Goal: Entertainment & Leisure: Consume media (video, audio)

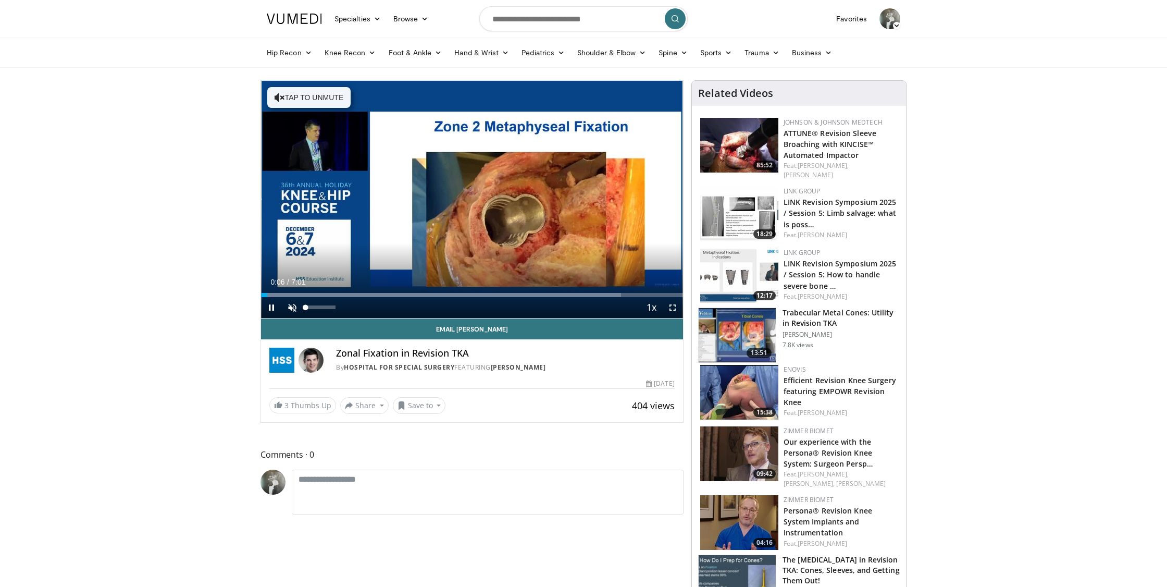
click at [291, 305] on span "Video Player" at bounding box center [292, 307] width 21 height 21
click at [674, 307] on span "Video Player" at bounding box center [672, 307] width 21 height 21
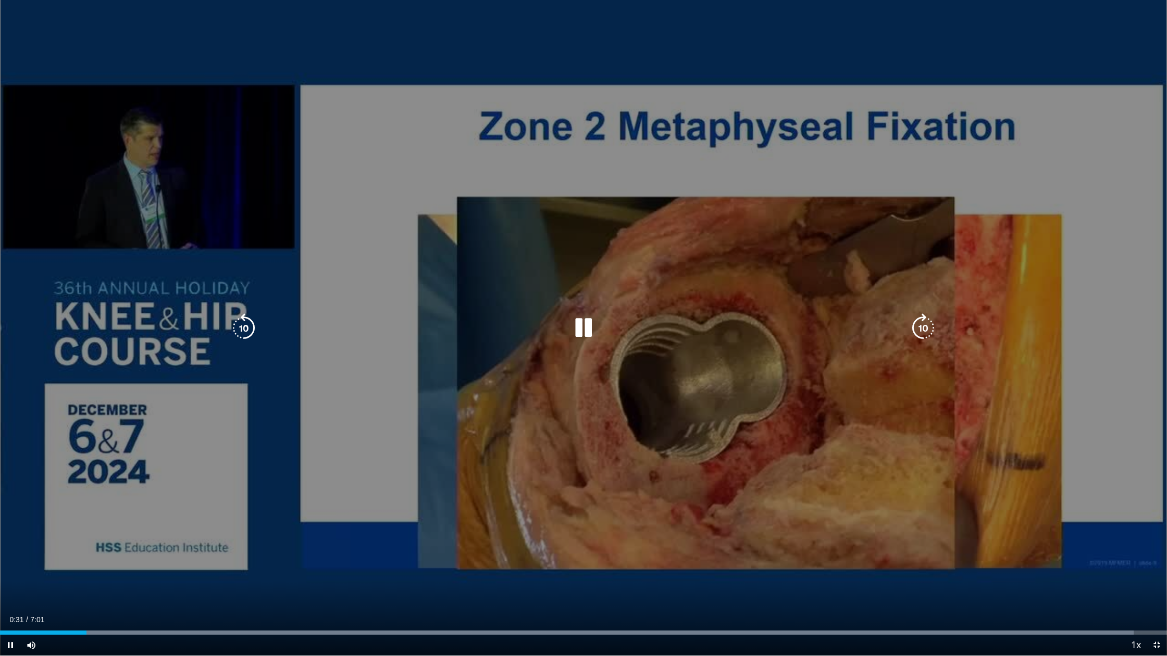
click at [268, 412] on div "10 seconds Tap to unmute" at bounding box center [583, 328] width 1167 height 656
click at [347, 406] on div "10 seconds Tap to unmute" at bounding box center [583, 328] width 1167 height 656
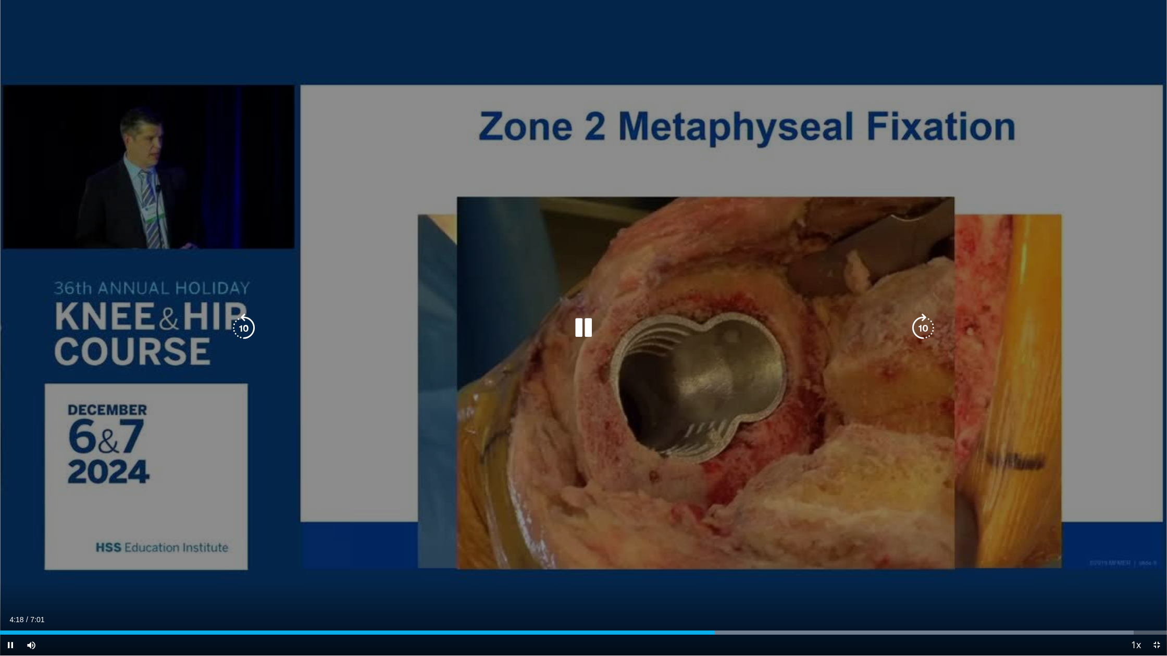
click at [585, 331] on icon "Video Player" at bounding box center [583, 328] width 29 height 29
click at [586, 337] on icon "Video Player" at bounding box center [583, 328] width 29 height 29
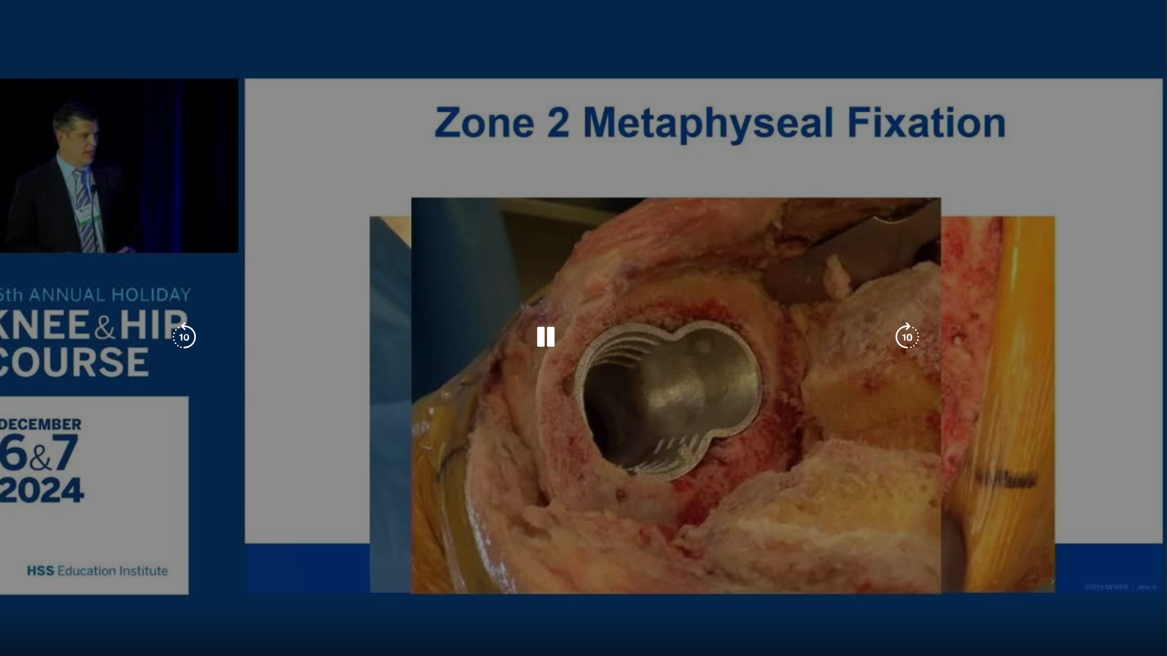
click at [321, 203] on div "10 seconds Tap to unmute" at bounding box center [583, 328] width 1167 height 656
